Goal: Task Accomplishment & Management: Manage account settings

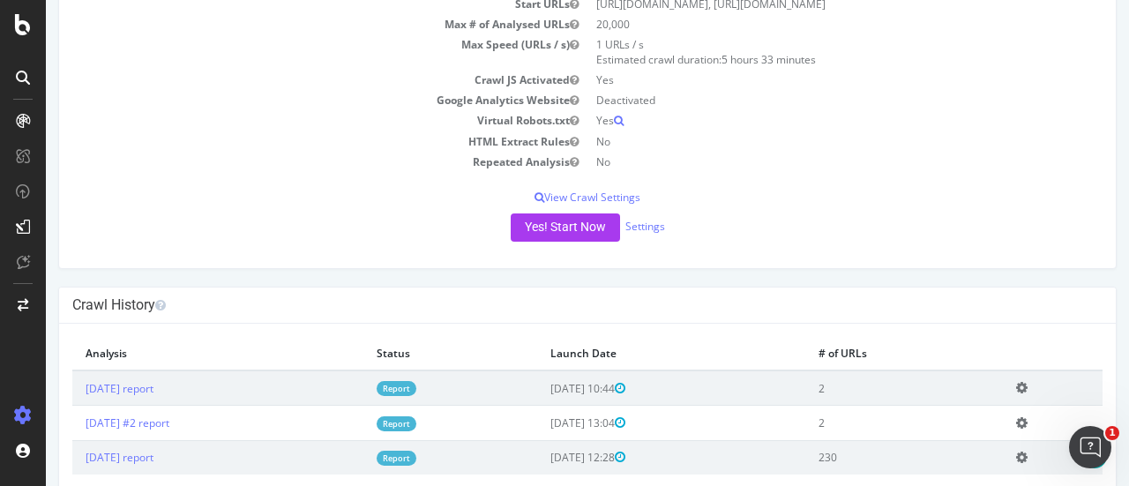
scroll to position [314, 0]
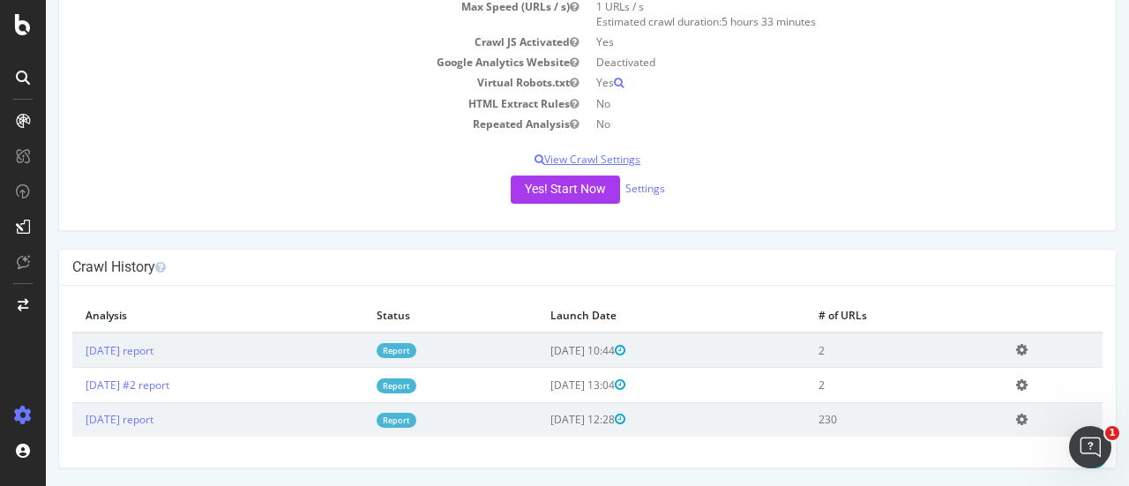
click at [617, 161] on p "View Crawl Settings" at bounding box center [587, 159] width 1030 height 15
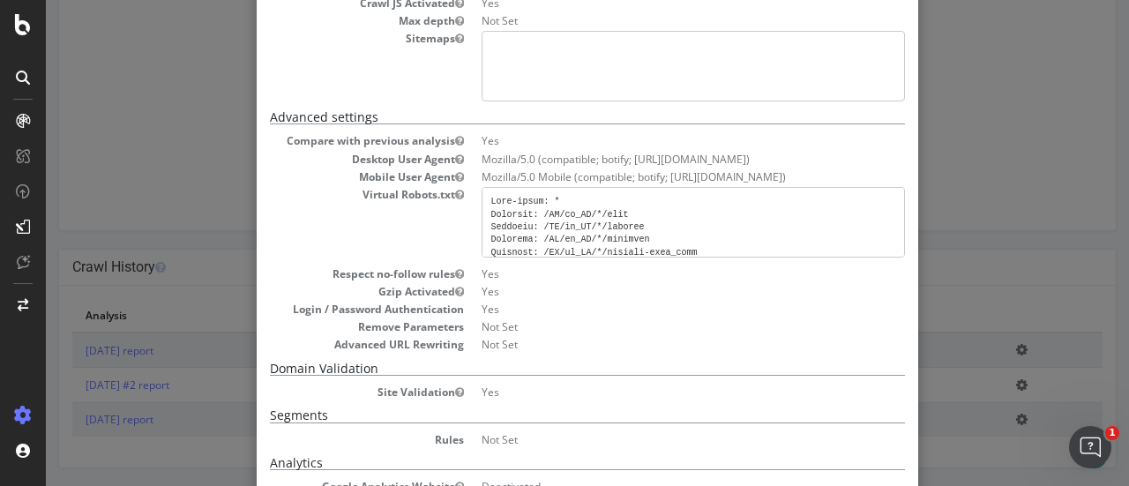
scroll to position [353, 0]
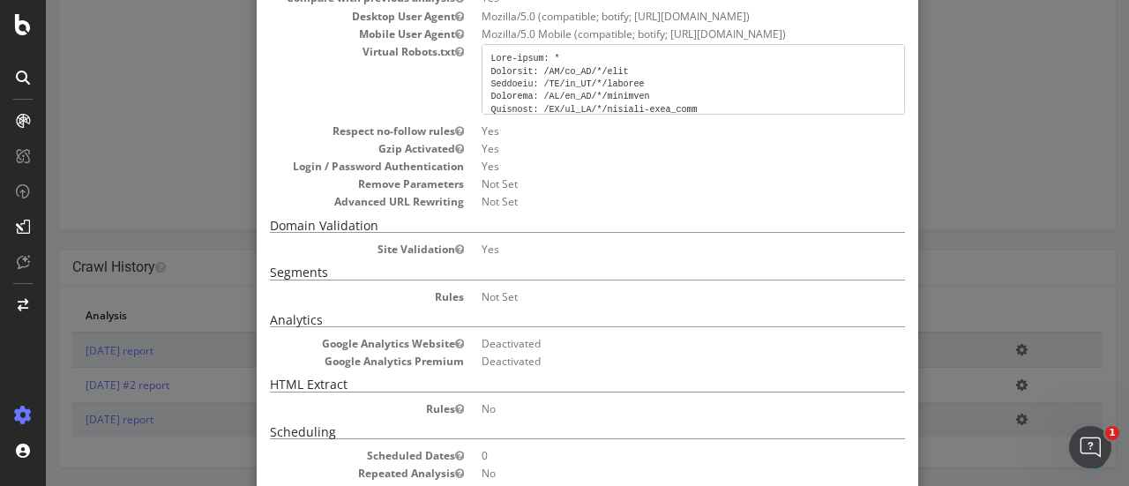
click at [950, 61] on div "× Close Project Settings Main Project Name CA Staging 07 Start URLs https://sta…" at bounding box center [587, 243] width 1083 height 486
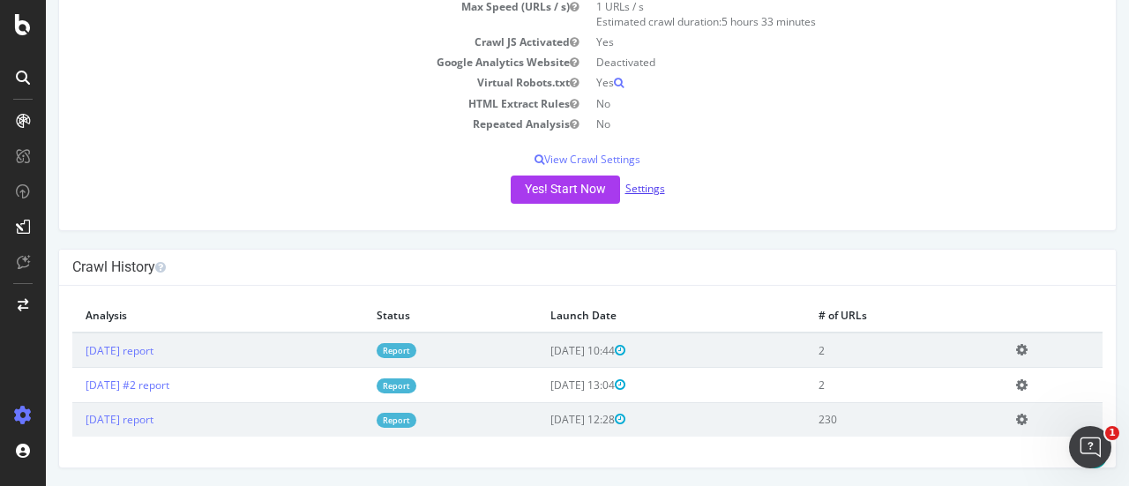
click at [645, 193] on link "Settings" at bounding box center [645, 188] width 40 height 15
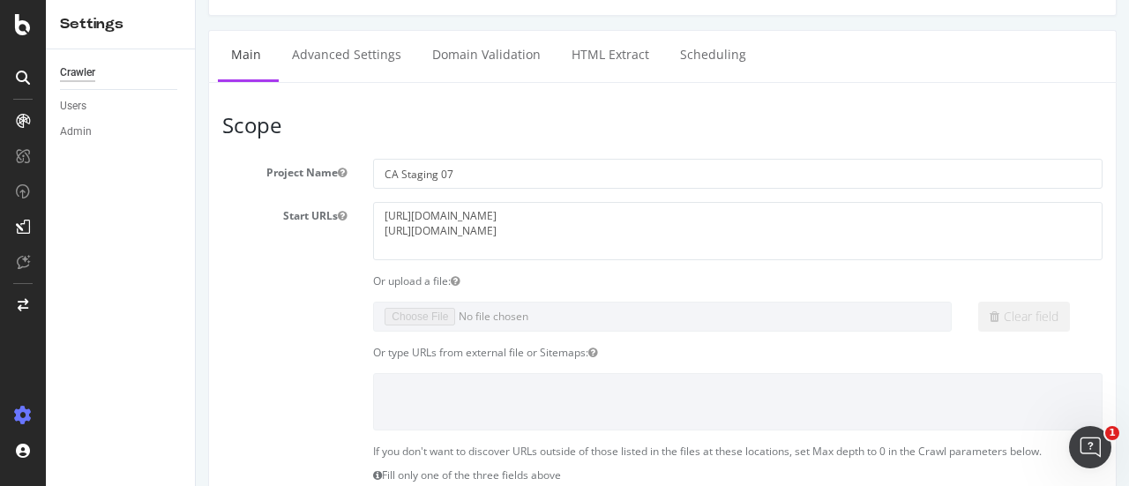
scroll to position [88, 0]
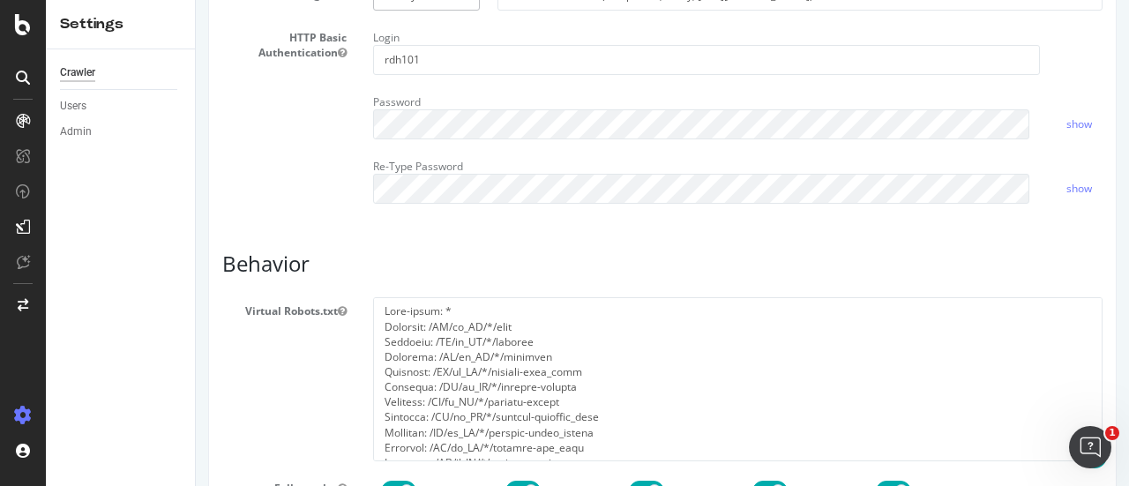
scroll to position [705, 0]
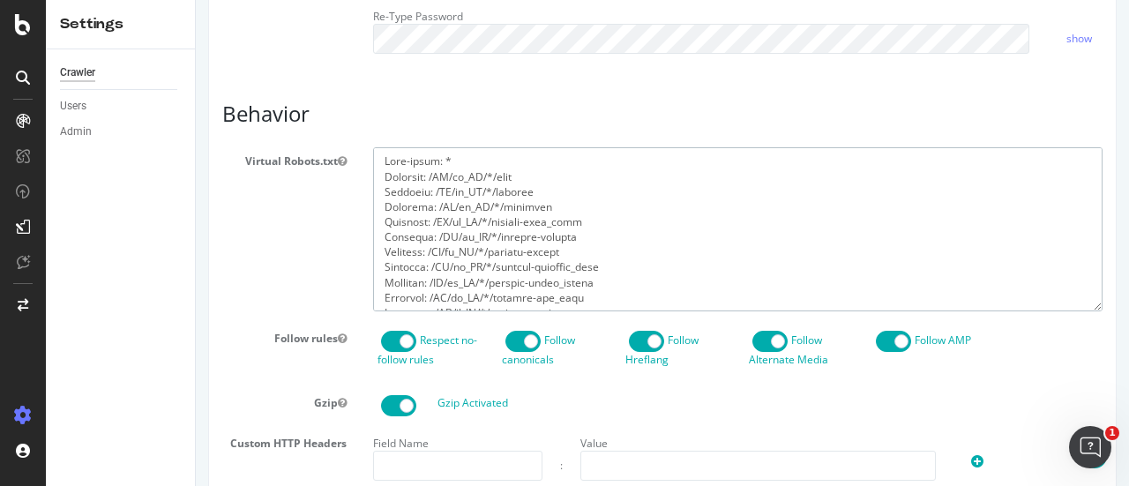
click at [515, 270] on textarea at bounding box center [737, 228] width 729 height 163
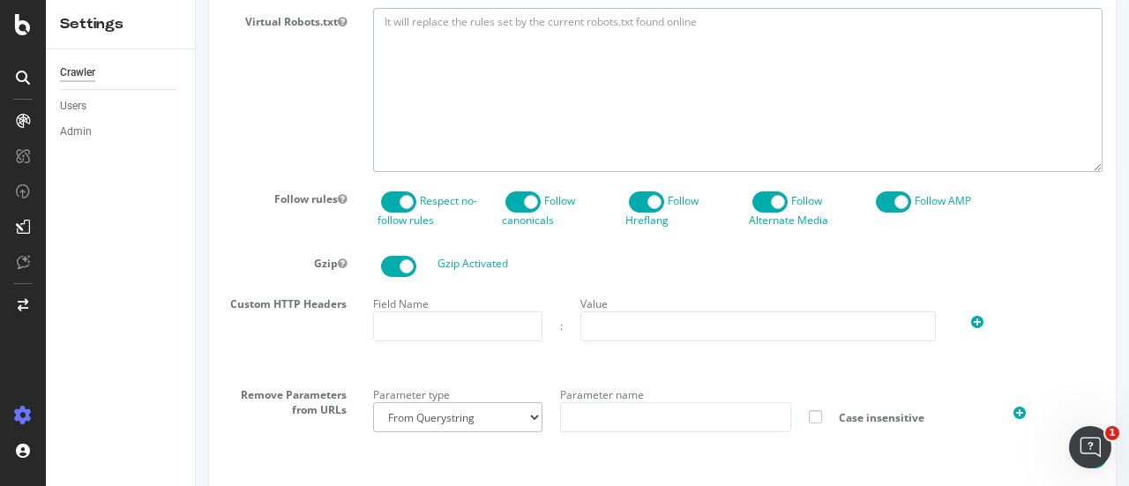
scroll to position [1058, 0]
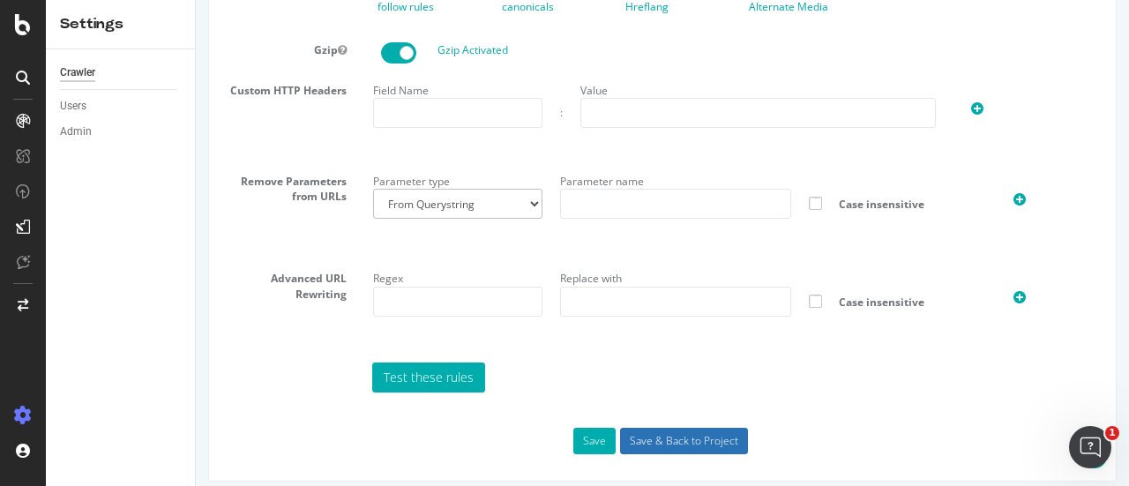
click at [661, 454] on input "Save & Back to Project" at bounding box center [684, 441] width 128 height 26
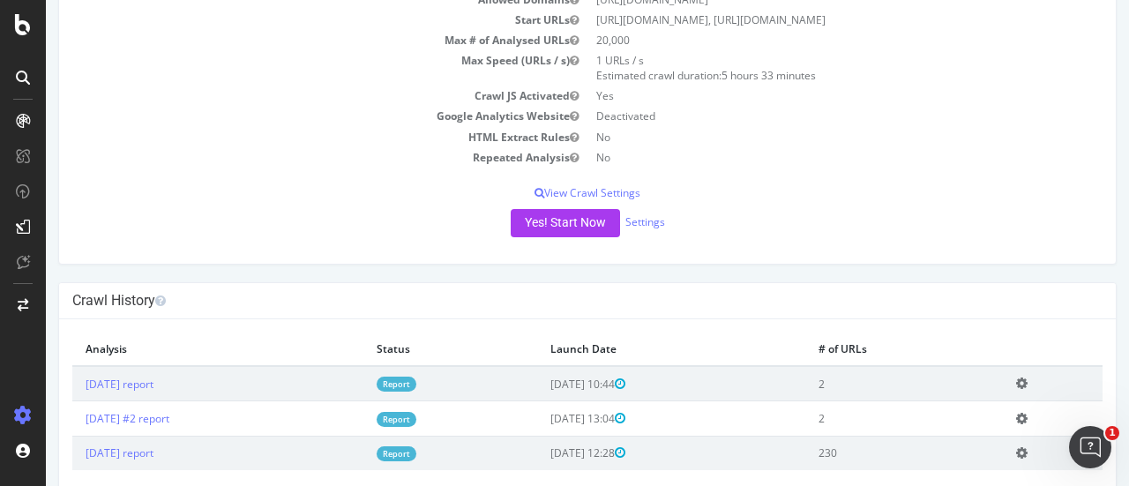
scroll to position [430, 0]
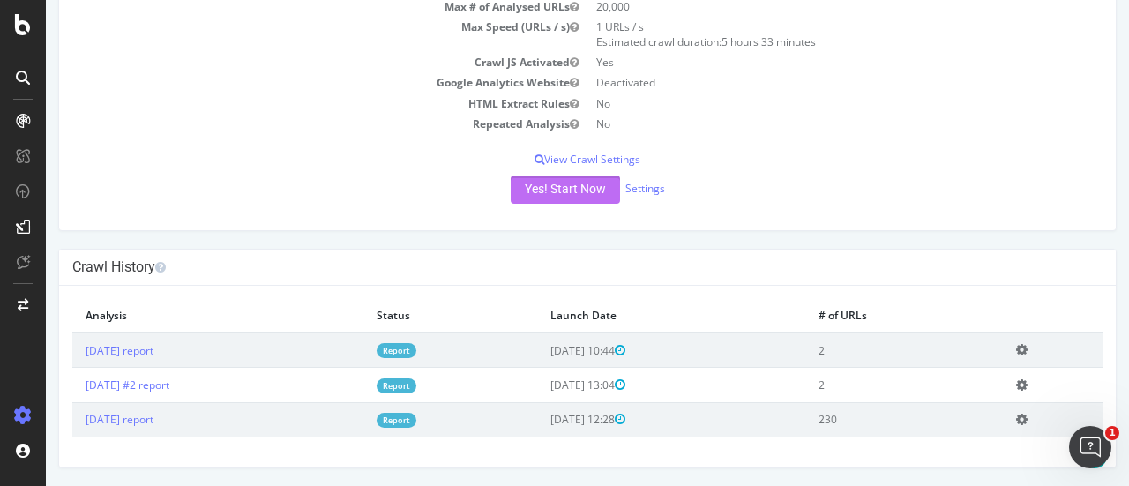
click at [565, 190] on button "Yes! Start Now" at bounding box center [564, 189] width 109 height 28
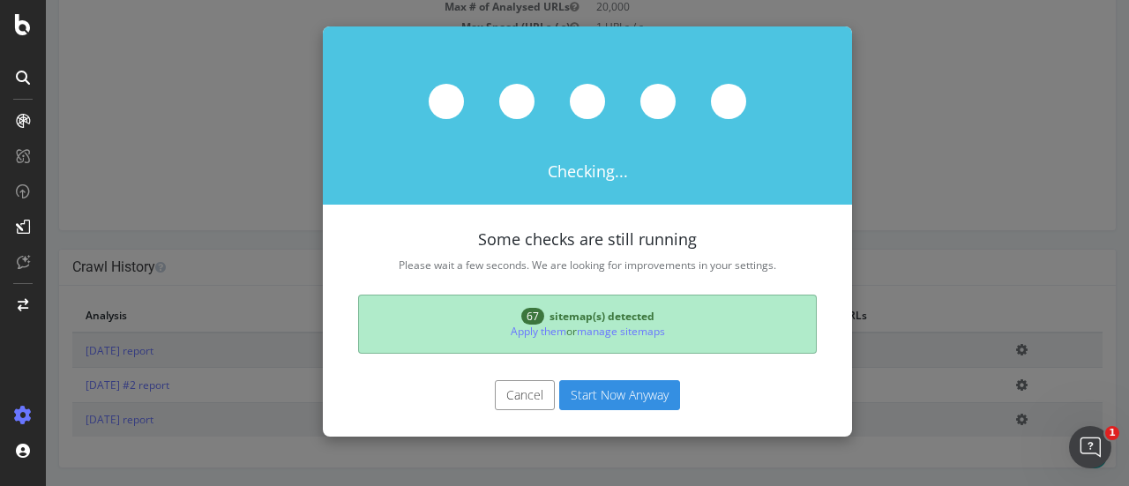
click at [643, 397] on button "Start Now Anyway" at bounding box center [619, 395] width 121 height 30
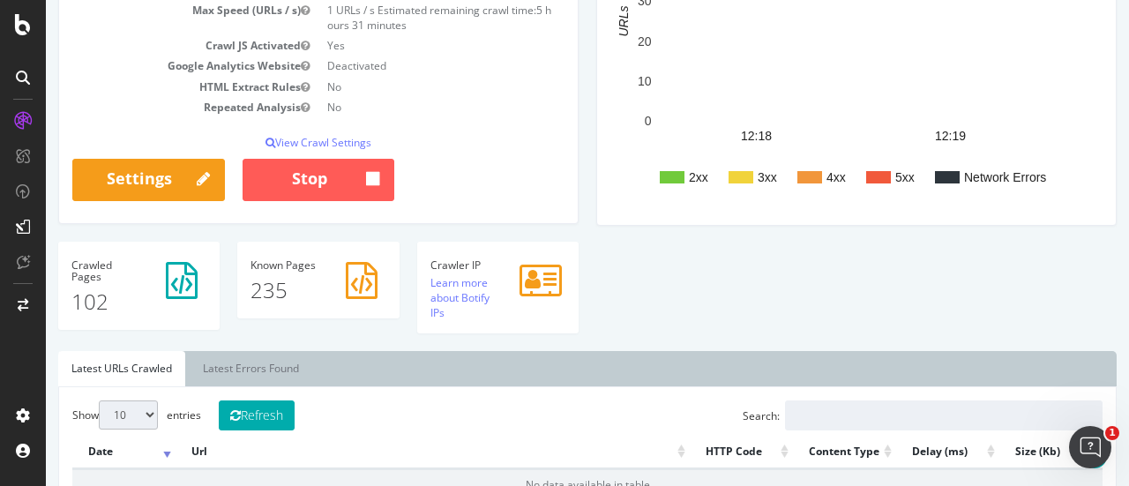
scroll to position [216, 0]
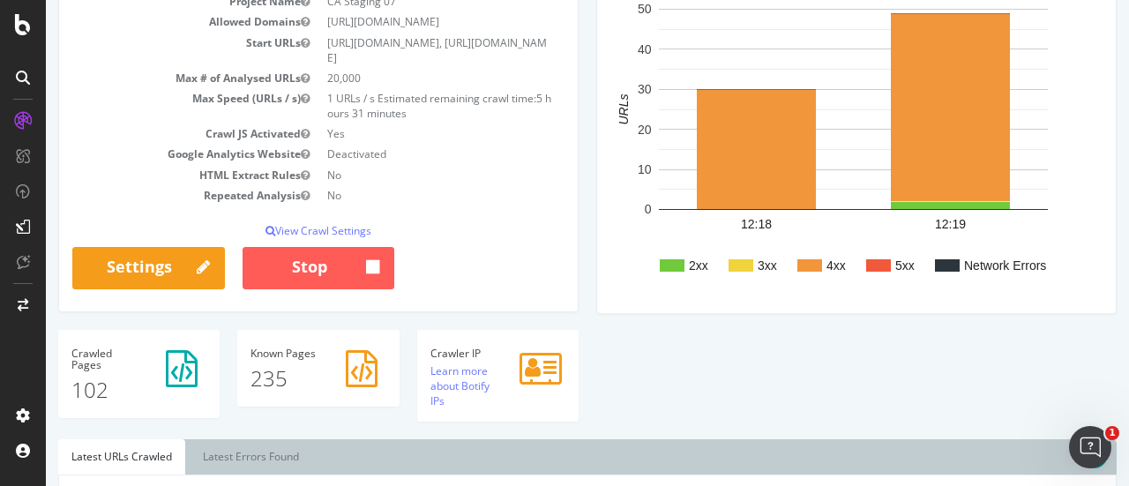
drag, startPoint x: 90, startPoint y: 406, endPoint x: 93, endPoint y: 358, distance: 47.7
click at [90, 405] on p "102" at bounding box center [138, 390] width 135 height 30
click at [94, 351] on div "Crawled Pages 102" at bounding box center [138, 374] width 161 height 89
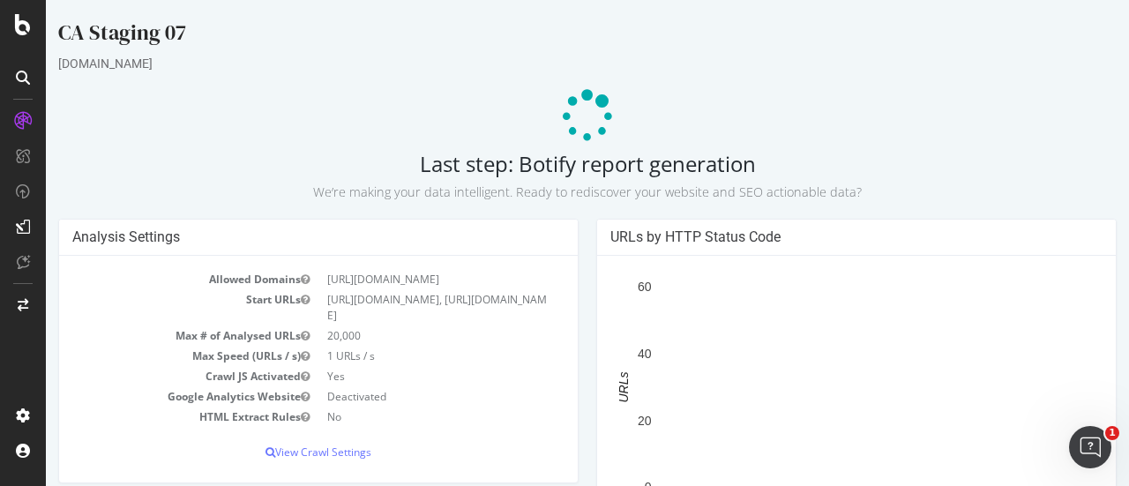
scroll to position [28, 0]
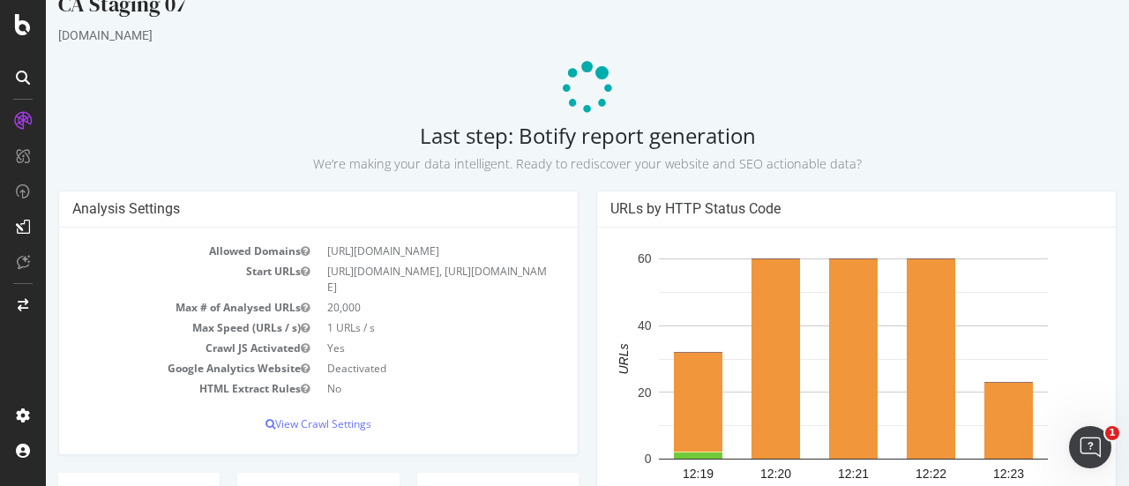
click at [587, 148] on p "We’re making your data intelligent. Ready to rediscover your website and SEO ac…" at bounding box center [587, 160] width 1058 height 25
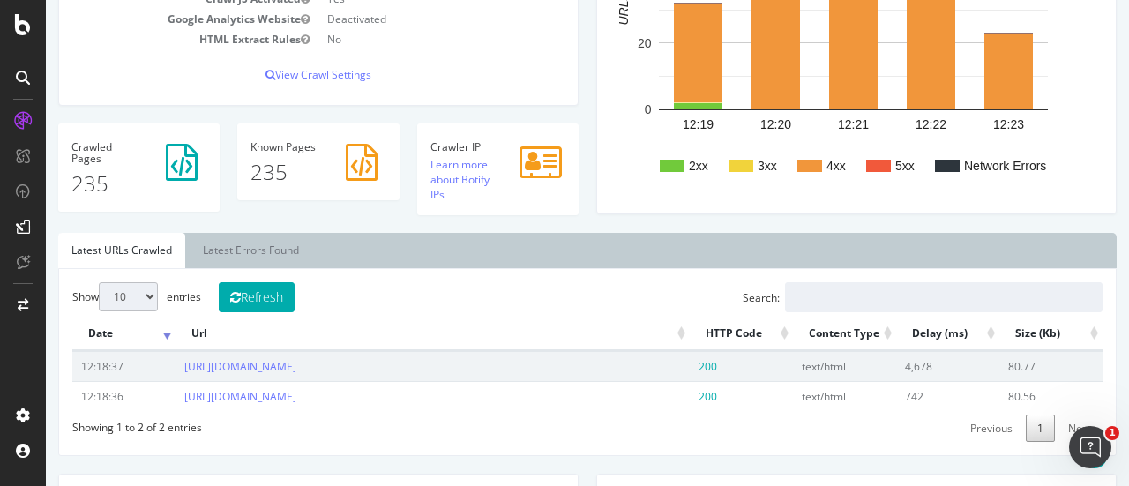
scroll to position [0, 0]
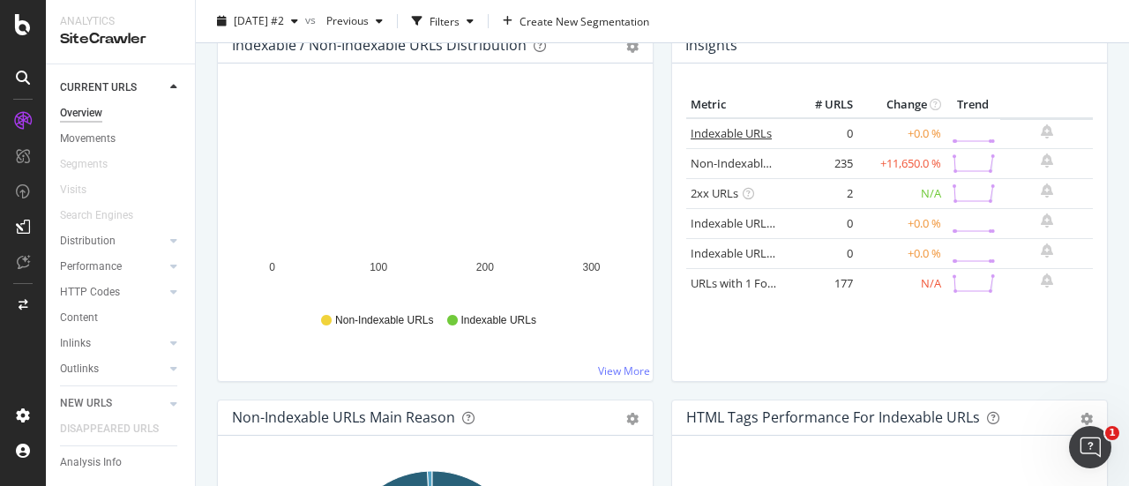
scroll to position [20, 0]
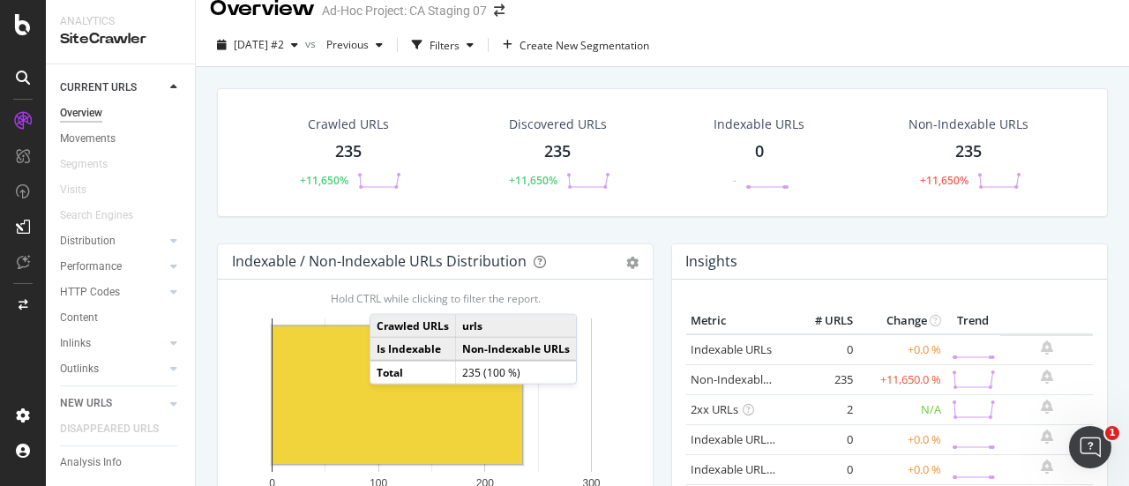
click at [387, 400] on rect "A chart." at bounding box center [397, 395] width 250 height 138
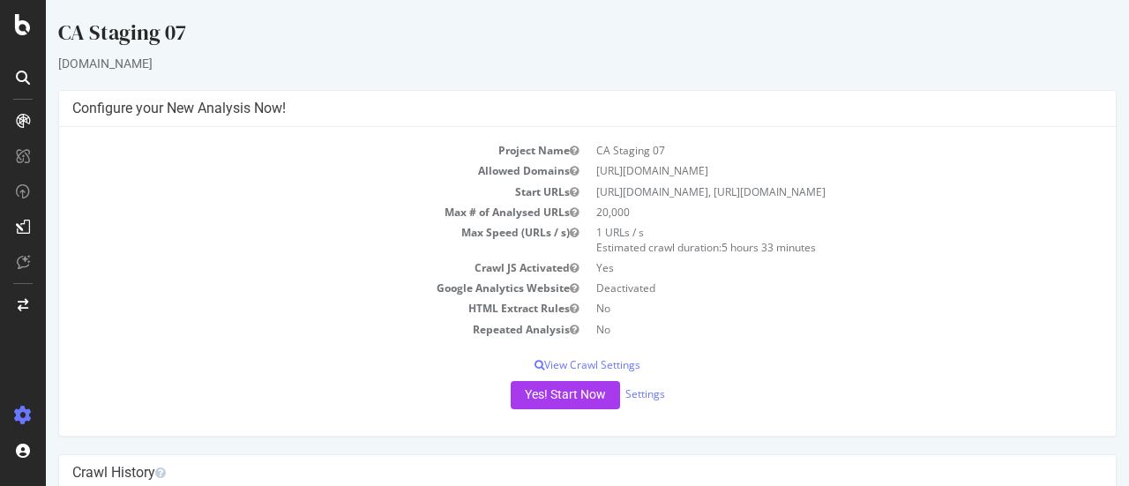
click at [949, 253] on td "1 URLs / s Estimated crawl duration: 5 hours 33 minutes" at bounding box center [844, 239] width 515 height 35
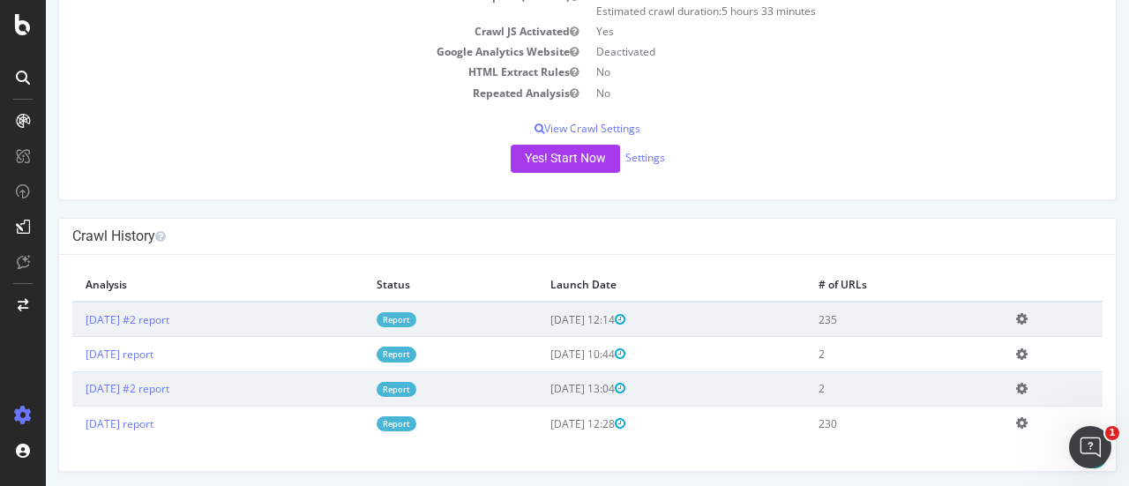
scroll to position [252, 0]
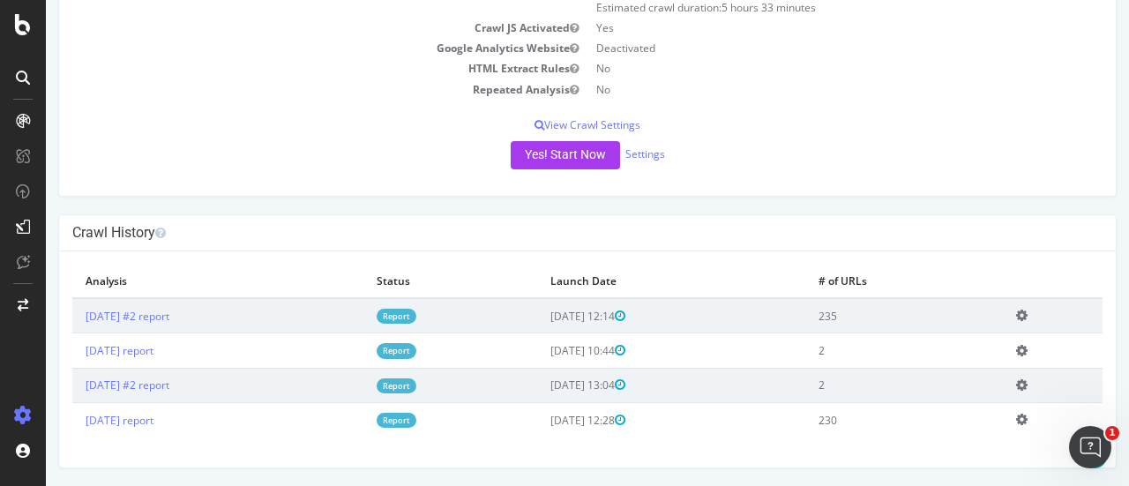
click at [749, 183] on div "Project Name CA Staging 07 Allowed Domains [URL][DOMAIN_NAME] Start URLs [URL][…" at bounding box center [587, 41] width 1056 height 309
